Goal: Check status

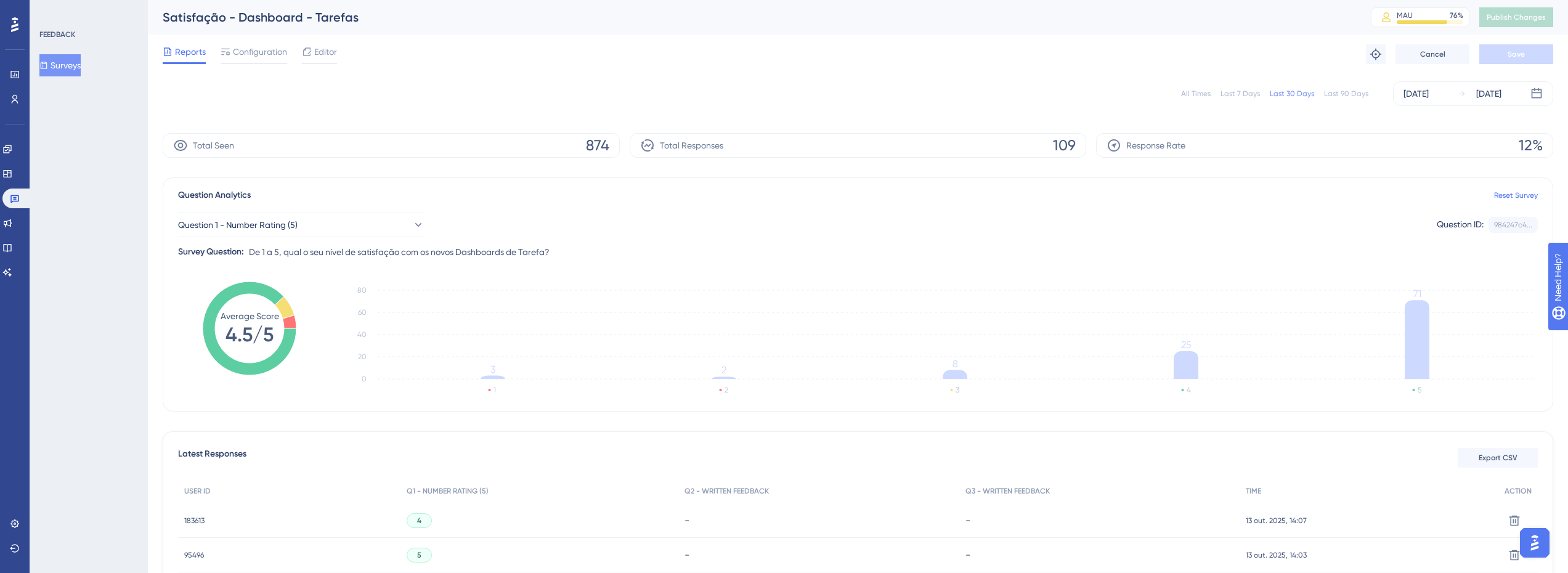
click at [1351, 98] on div "Last 90 Days" at bounding box center [1346, 93] width 44 height 10
click at [1289, 96] on div "Last 30 Days" at bounding box center [1292, 93] width 44 height 10
click at [1336, 100] on div "All Times Last 7 Days Last 30 Days Last 90 Days Oct 02 2025 Oct 14 2025" at bounding box center [858, 93] width 1390 height 25
click at [1335, 93] on div "Last 90 Days" at bounding box center [1346, 93] width 44 height 10
click at [1286, 95] on div "Last 30 Days" at bounding box center [1292, 93] width 44 height 10
